Goal: Information Seeking & Learning: Learn about a topic

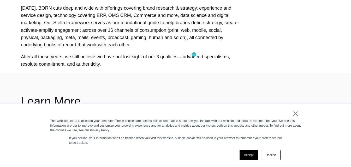
scroll to position [496, 0]
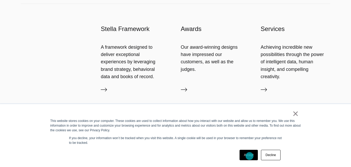
click at [249, 156] on link "Accept" at bounding box center [249, 155] width 19 height 10
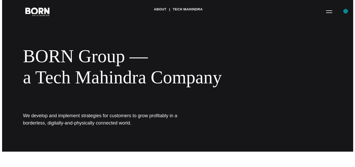
scroll to position [0, 0]
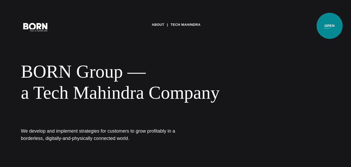
click at [330, 26] on button "Primary Menu" at bounding box center [327, 26] width 13 height 11
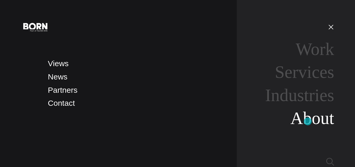
click at [308, 122] on link "About" at bounding box center [312, 118] width 44 height 19
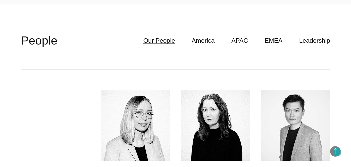
scroll to position [1279, 0]
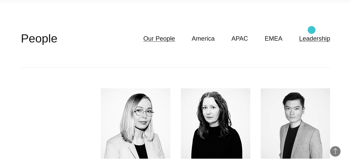
click at [312, 34] on link "Leadership" at bounding box center [314, 39] width 31 height 10
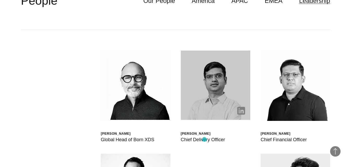
scroll to position [1331, 0]
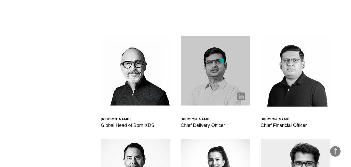
click at [222, 60] on img at bounding box center [215, 70] width 69 height 69
